Goal: Information Seeking & Learning: Check status

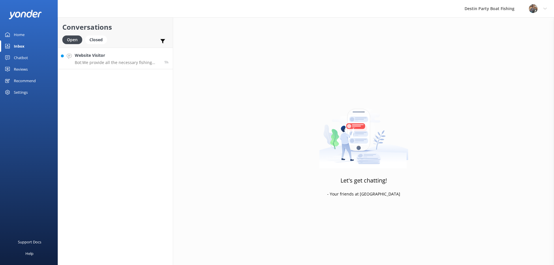
click at [109, 59] on div "Website Visitor Bot: We provide all the necessary fishing equipment, including …" at bounding box center [117, 58] width 85 height 12
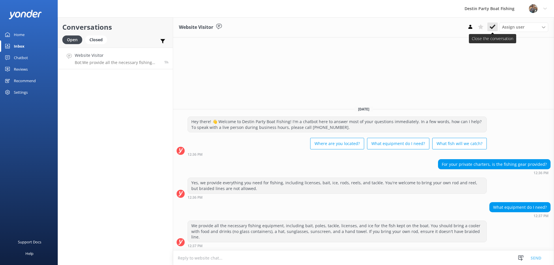
click at [493, 27] on use at bounding box center [493, 27] width 6 height 5
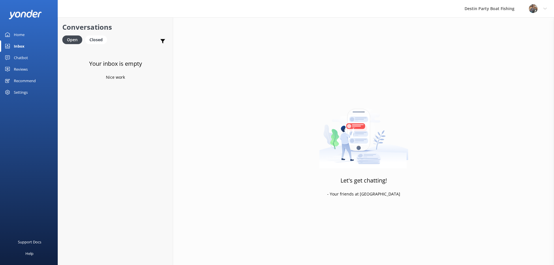
click at [21, 70] on div "Reviews" at bounding box center [21, 70] width 14 height 12
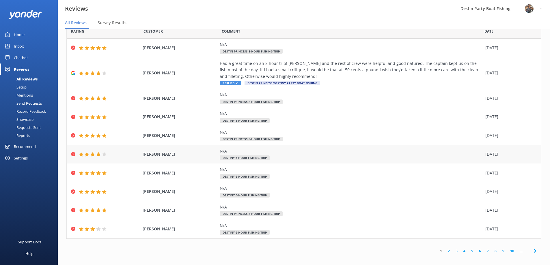
scroll to position [12, 0]
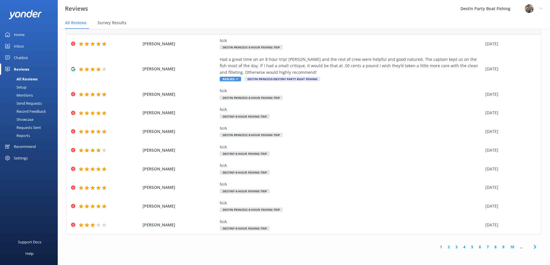
click at [445, 246] on link "2" at bounding box center [449, 246] width 8 height 5
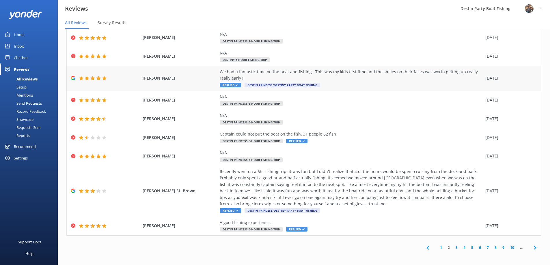
scroll to position [50, 0]
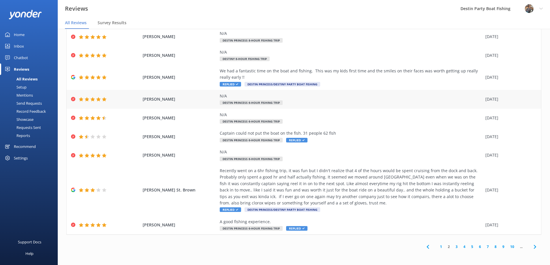
drag, startPoint x: 230, startPoint y: 212, endPoint x: 247, endPoint y: 96, distance: 117.8
click at [250, 150] on div "Rating Customer Comment Date [PERSON_NAME] Will be booking again on our next tr…" at bounding box center [303, 111] width 475 height 247
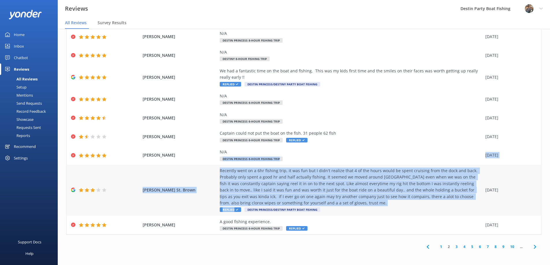
click at [227, 177] on div "Recently went on a 6hr fishing trip, it was fun but I didn't realize that 4 of …" at bounding box center [351, 187] width 263 height 39
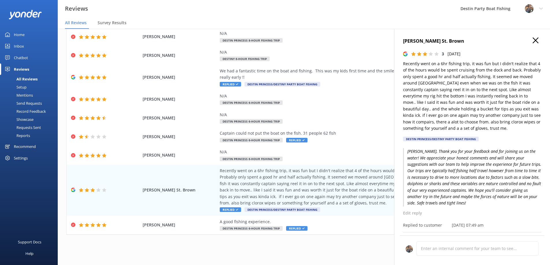
click at [533, 39] on icon "button" at bounding box center [536, 41] width 6 height 6
